Goal: Task Accomplishment & Management: Use online tool/utility

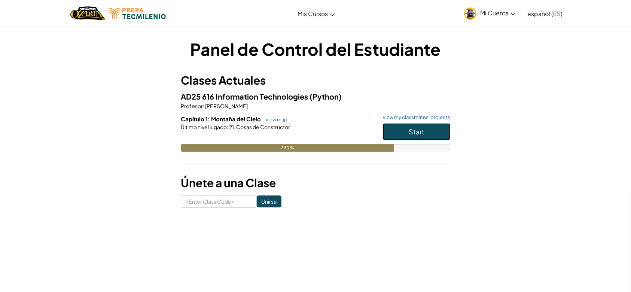
click at [410, 131] on span "Start" at bounding box center [416, 131] width 16 height 9
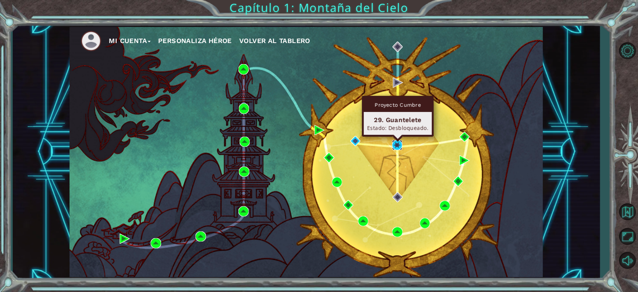
click at [396, 146] on img at bounding box center [397, 145] width 10 height 10
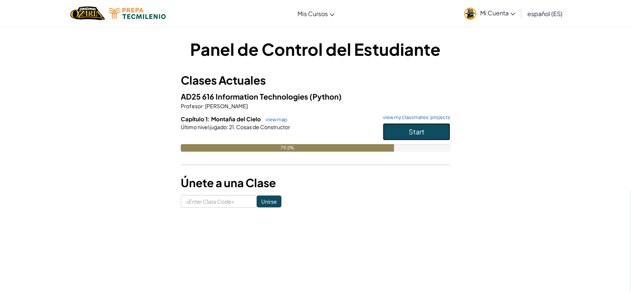
click at [405, 134] on button "Start" at bounding box center [416, 131] width 67 height 17
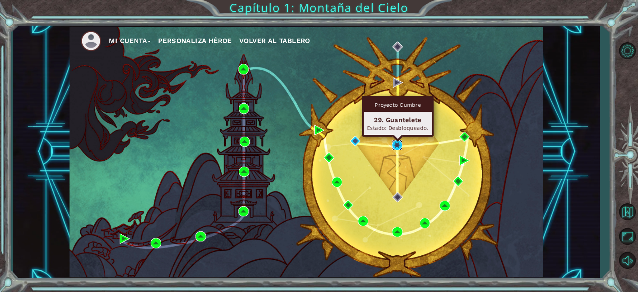
click at [394, 142] on img at bounding box center [397, 145] width 10 height 10
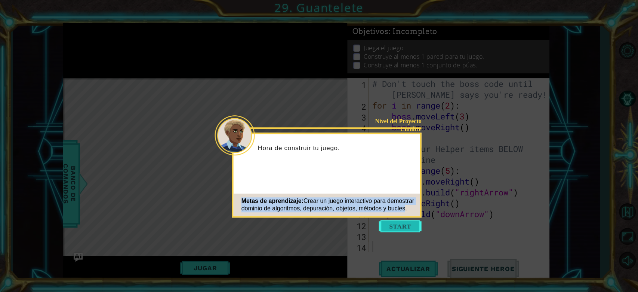
drag, startPoint x: 404, startPoint y: 214, endPoint x: 404, endPoint y: 224, distance: 10.1
click at [404, 216] on footer "Metas de aprendizaje: Crear un juego interactivo para demostrar dominio de algo…" at bounding box center [327, 204] width 187 height 22
click at [404, 224] on button "Start" at bounding box center [400, 226] width 43 height 12
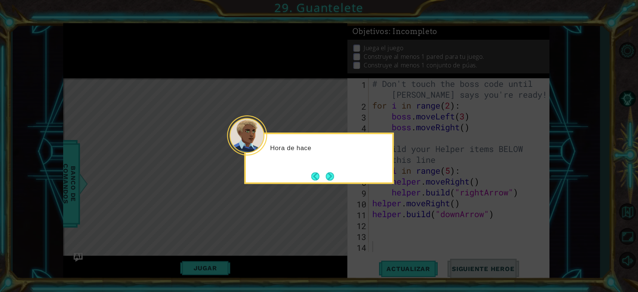
click at [404, 224] on icon at bounding box center [319, 146] width 638 height 292
click at [329, 175] on button "Next" at bounding box center [330, 176] width 8 height 8
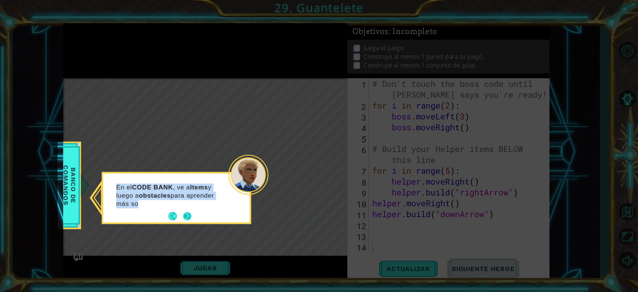
drag, startPoint x: 329, startPoint y: 175, endPoint x: 188, endPoint y: 212, distance: 146.2
click at [188, 212] on body "1 ההההההההההההההההההההההההההההההההההההההההההההההההההההההההההההההההההההההההההההה…" at bounding box center [319, 146] width 638 height 292
click at [188, 212] on button "Next" at bounding box center [187, 216] width 8 height 8
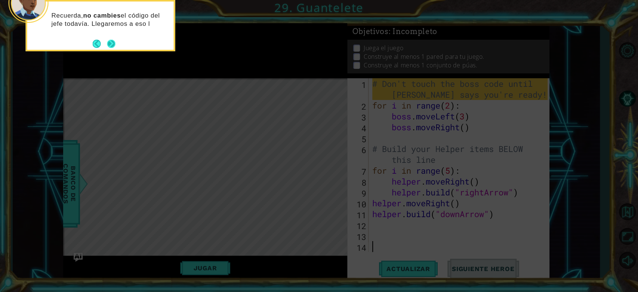
click at [112, 43] on button "Next" at bounding box center [111, 44] width 8 height 8
